Goal: Information Seeking & Learning: Stay updated

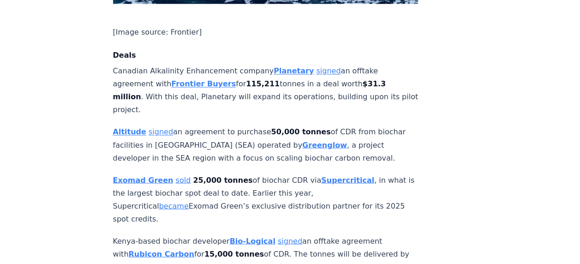
scroll to position [739, 0]
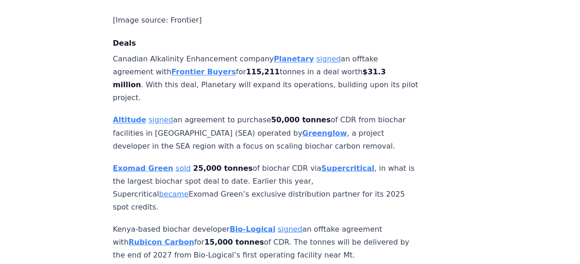
drag, startPoint x: 348, startPoint y: 163, endPoint x: 259, endPoint y: 156, distance: 89.4
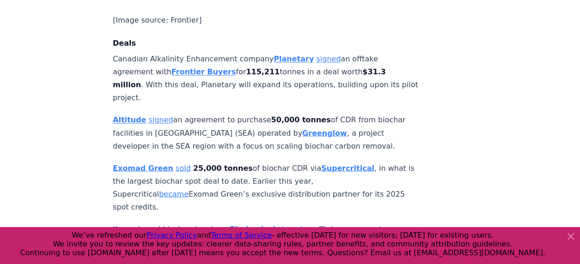
click at [373, 162] on p "Exomad Green sold 25,000 tonnes of biochar CDR via Supercritical , in what is t…" at bounding box center [266, 188] width 306 height 52
click at [355, 163] on p "Exomad Green sold 25,000 tonnes of biochar CDR via Supercritical , in what is t…" at bounding box center [266, 188] width 306 height 52
click at [349, 163] on p "Exomad Green sold 25,000 tonnes of biochar CDR via Supercritical , in what is t…" at bounding box center [266, 188] width 306 height 52
click at [566, 239] on icon at bounding box center [571, 236] width 11 height 11
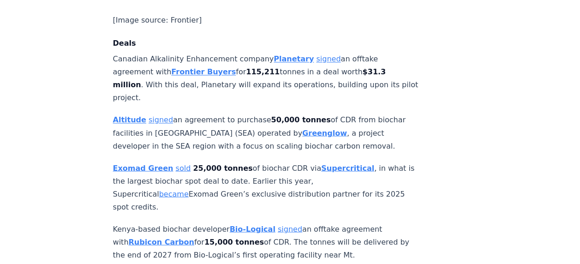
drag, startPoint x: 357, startPoint y: 165, endPoint x: 104, endPoint y: 138, distance: 254.4
drag, startPoint x: 104, startPoint y: 138, endPoint x: 208, endPoint y: 144, distance: 104.1
copy p "Exomad Green sold 25,000 tonnes of biochar CDR via Supercritical , in what is t…"
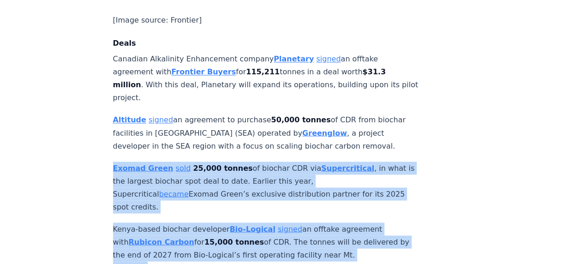
drag, startPoint x: 374, startPoint y: 212, endPoint x: 105, endPoint y: 133, distance: 280.6
drag, startPoint x: 105, startPoint y: 133, endPoint x: 168, endPoint y: 146, distance: 64.1
copy div "Exomad Green sold 25,000 tonnes of biochar CDR via Supercritical , in what is t…"
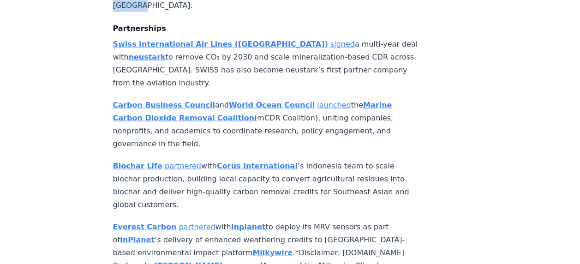
scroll to position [1016, 0]
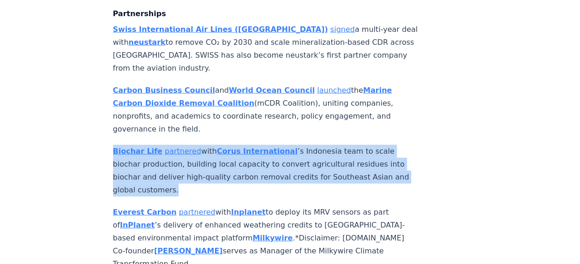
drag, startPoint x: 194, startPoint y: 134, endPoint x: 111, endPoint y: 97, distance: 90.9
drag, startPoint x: 111, startPoint y: 97, endPoint x: 167, endPoint y: 100, distance: 56.4
copy p "Biochar Life partnered with Corus International ’s Indonesia team to scale bioc…"
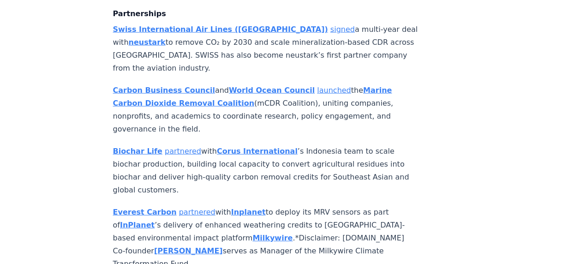
click at [217, 207] on p "Everest Carbon partnered with Inplanet to deploy its MRV sensors as part of InP…" at bounding box center [266, 238] width 306 height 65
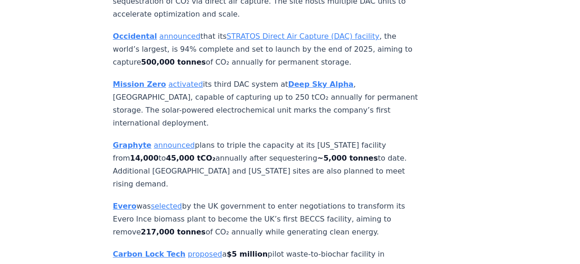
scroll to position [1801, 0]
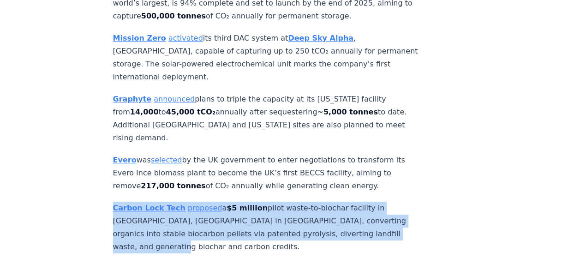
drag, startPoint x: 169, startPoint y: 154, endPoint x: 102, endPoint y: 111, distance: 79.9
drag, startPoint x: 102, startPoint y: 111, endPoint x: 167, endPoint y: 112, distance: 65.6
copy p "Carbon Lock Tech proposed a $5 million pilot waste-to-biochar facility in Ritch…"
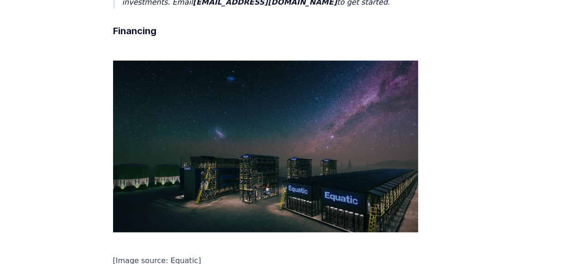
scroll to position [2216, 0]
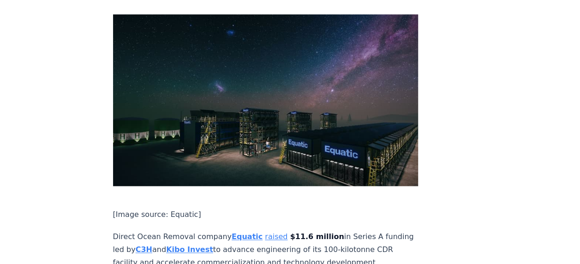
drag, startPoint x: 114, startPoint y: 168, endPoint x: 310, endPoint y: 195, distance: 198.6
copy p "Full-stack biochar platform Terraton raised $11.5 million in seed funding to sc…"
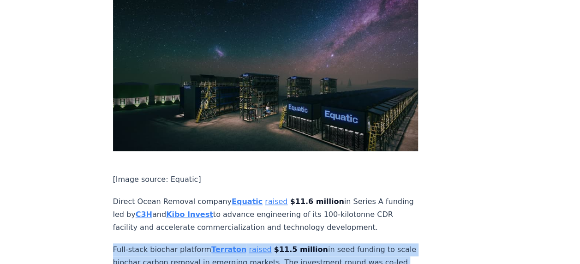
scroll to position [2309, 0]
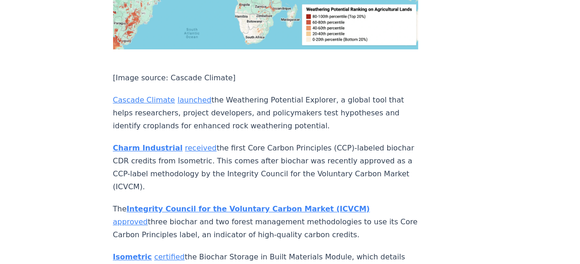
scroll to position [3370, 0]
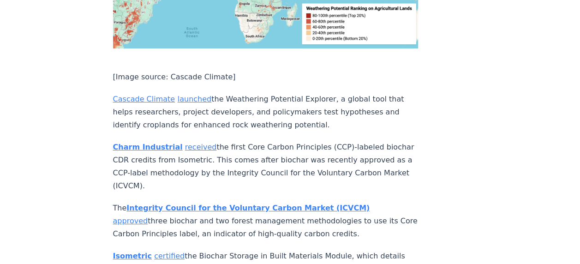
drag, startPoint x: 164, startPoint y: 115, endPoint x: 104, endPoint y: 71, distance: 73.7
copy p "Isometric certified the Biochar Storage in Built Materials Module, which detail…"
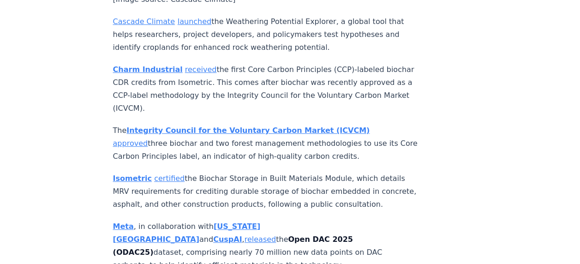
scroll to position [3463, 0]
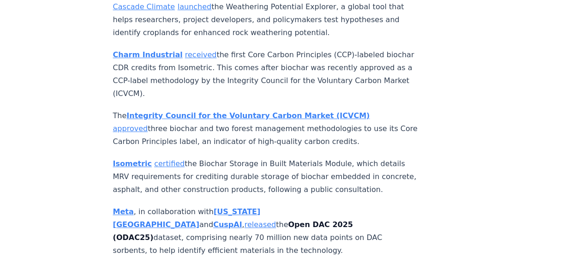
drag, startPoint x: 231, startPoint y: 149, endPoint x: 102, endPoint y: 102, distance: 137.4
copy p "Puro.earth released a new report analyzing the biochar market’s growth, perform…"
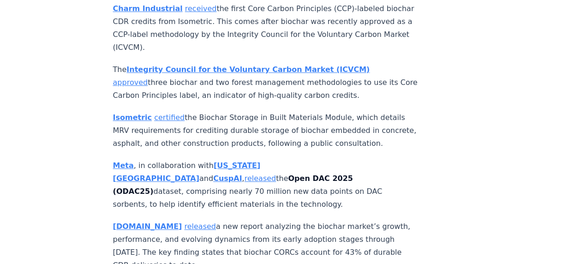
scroll to position [3555, 0]
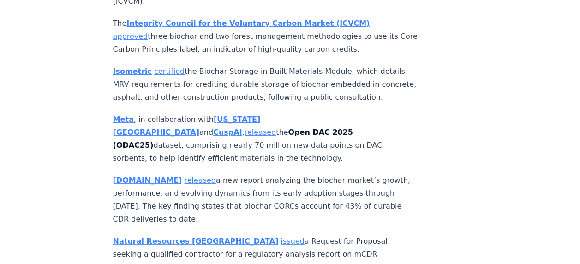
drag, startPoint x: 334, startPoint y: 160, endPoint x: 94, endPoint y: 137, distance: 241.2
copy p "Exomad Green announced that its Riberalta biochar facility received a BeZero Ca…"
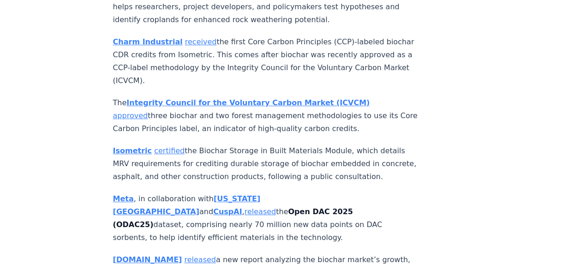
scroll to position [3463, 0]
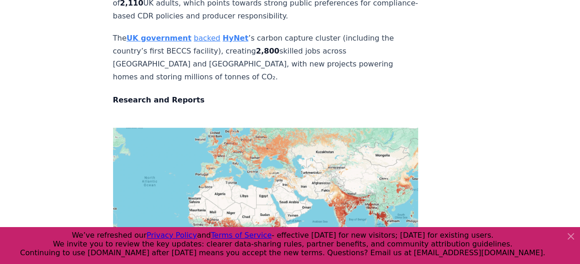
scroll to position [3161, 0]
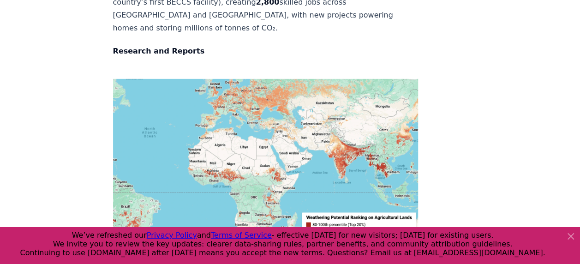
click at [569, 237] on icon at bounding box center [571, 236] width 11 height 11
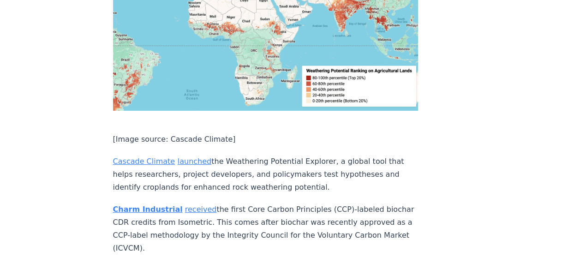
scroll to position [3438, 0]
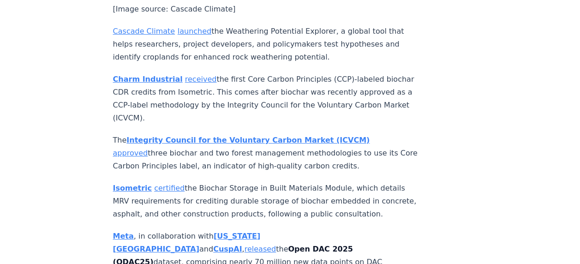
drag, startPoint x: 232, startPoint y: 259, endPoint x: 110, endPoint y: 223, distance: 127.0
drag, startPoint x: 110, startPoint y: 223, endPoint x: 201, endPoint y: 232, distance: 91.4
copy p "Charm Industrial received the first Core Carbon Principles (CCP)-labeled biocha…"
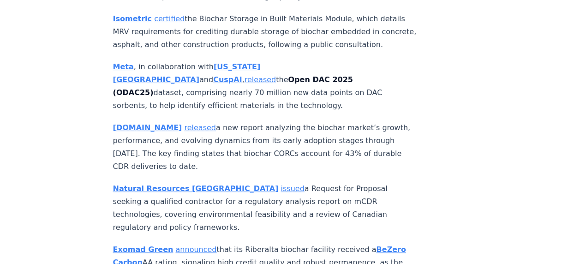
scroll to position [3623, 0]
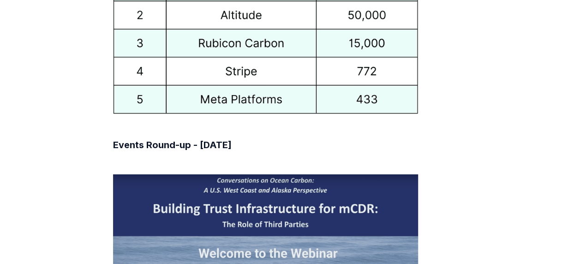
scroll to position [4639, 0]
